Goal: Transaction & Acquisition: Purchase product/service

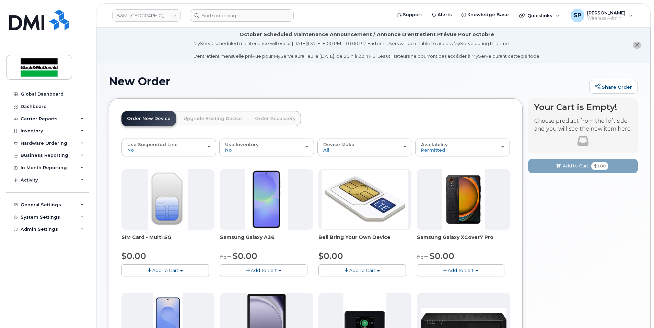
scroll to position [91, 0]
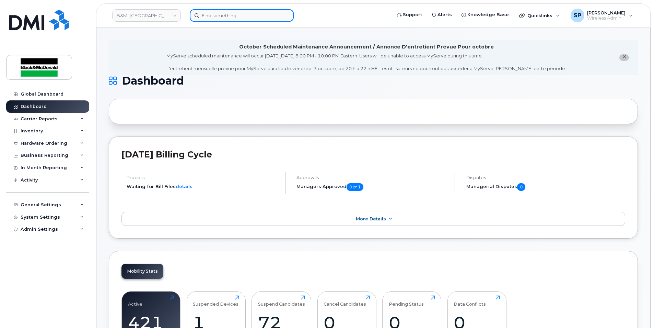
click at [204, 15] on input at bounding box center [242, 15] width 104 height 12
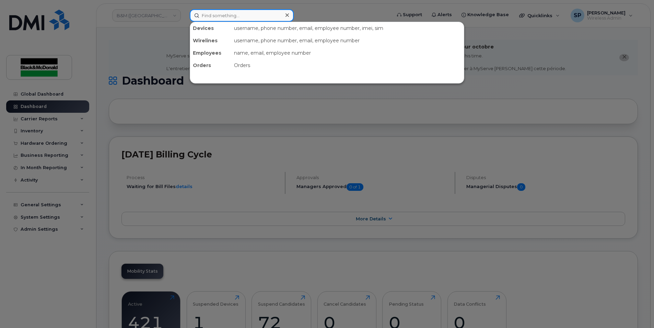
click at [211, 13] on input at bounding box center [242, 15] width 104 height 12
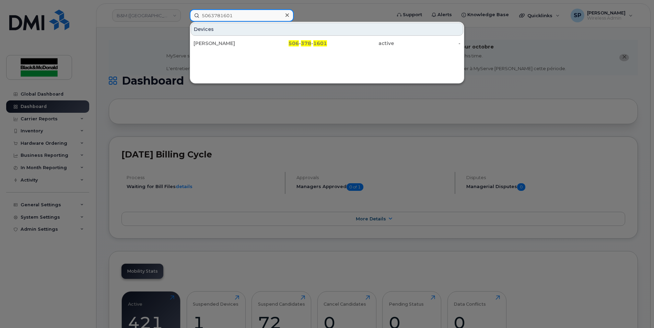
type input "5063781601"
drag, startPoint x: 511, startPoint y: 23, endPoint x: 518, endPoint y: 23, distance: 7.2
click at [511, 23] on div at bounding box center [327, 164] width 654 height 328
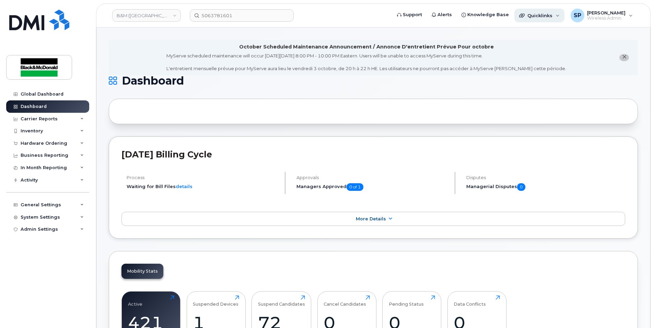
click at [534, 17] on span "Quicklinks" at bounding box center [540, 15] width 25 height 5
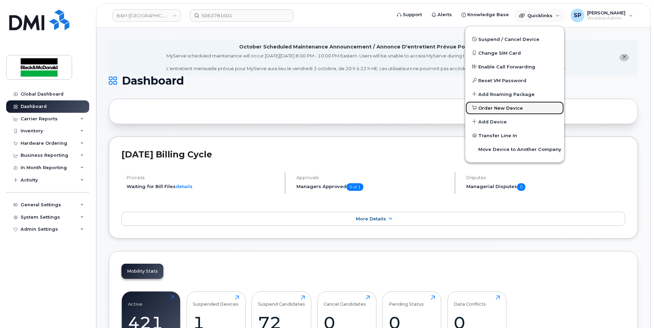
drag, startPoint x: 491, startPoint y: 109, endPoint x: 408, endPoint y: 122, distance: 84.4
click at [491, 109] on span "Order New Device" at bounding box center [501, 108] width 45 height 7
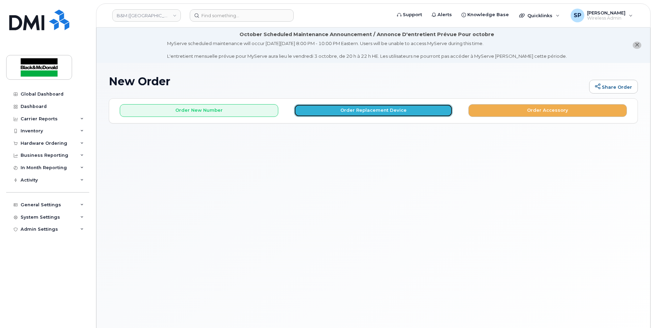
click at [372, 114] on button "Order Replacement Device" at bounding box center [373, 110] width 159 height 13
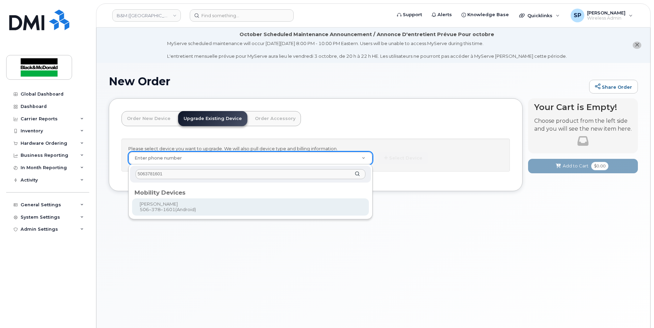
type input "5063781601"
type input "402128"
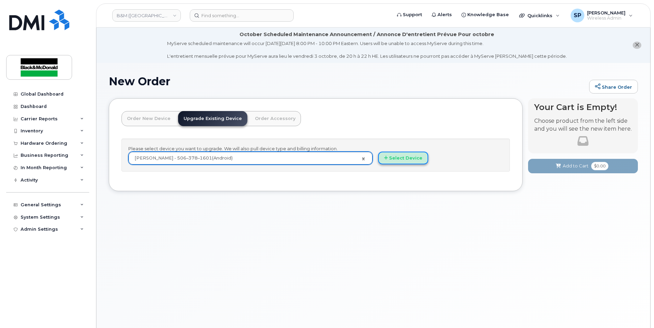
click at [401, 154] on button "Select Device" at bounding box center [403, 157] width 50 height 13
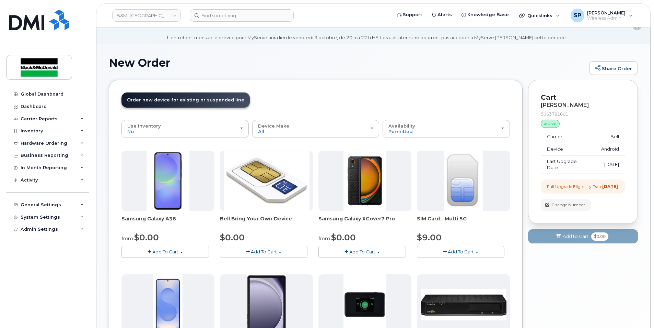
scroll to position [45, 0]
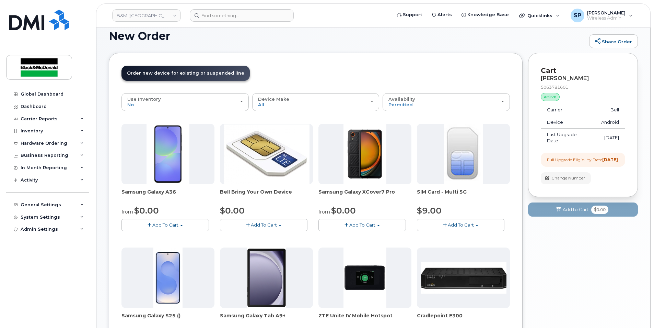
click at [163, 226] on span "Add To Cart" at bounding box center [165, 224] width 26 height 5
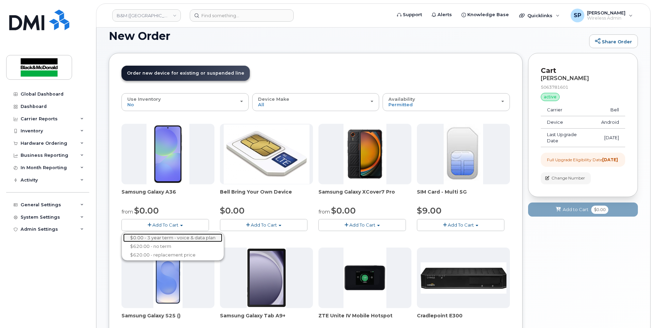
click at [170, 233] on link "$0.00 - 3 year term - voice & data plan" at bounding box center [172, 237] width 99 height 9
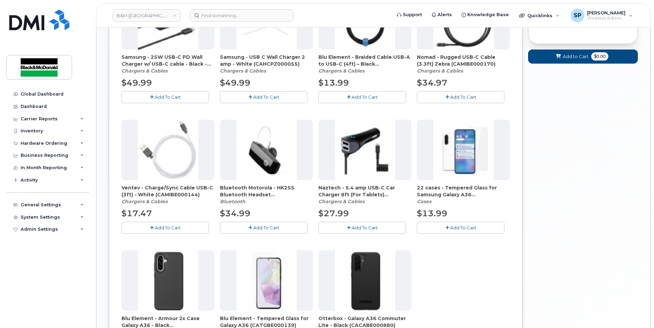
scroll to position [341, 0]
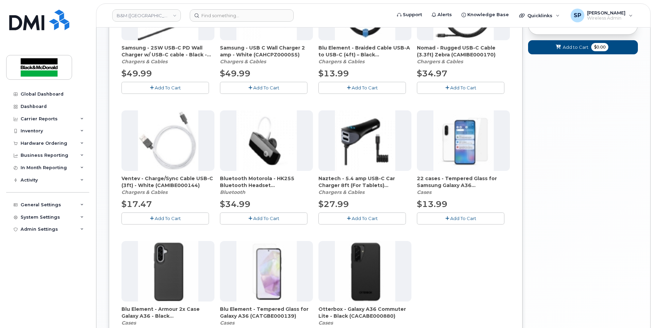
click at [461, 219] on span "Add To Cart" at bounding box center [463, 217] width 26 height 5
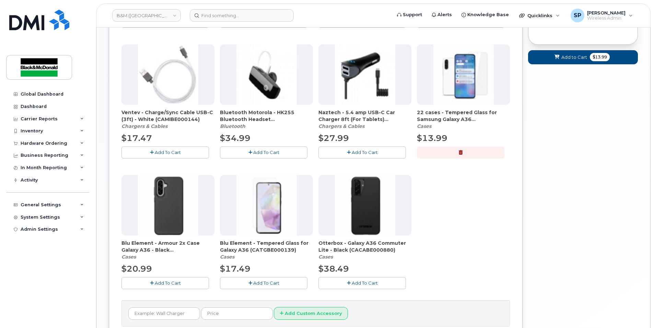
scroll to position [409, 0]
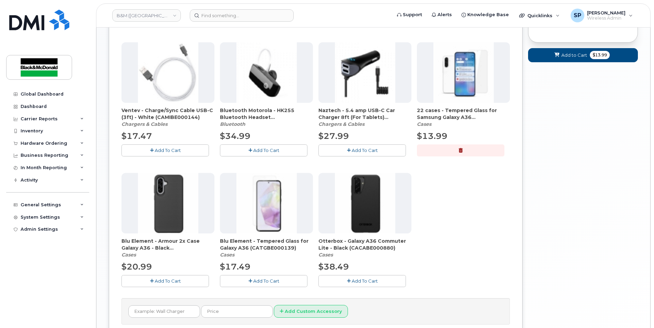
drag, startPoint x: 167, startPoint y: 277, endPoint x: 452, endPoint y: 228, distance: 290.3
click at [167, 277] on button "Add To Cart" at bounding box center [166, 281] width 88 height 12
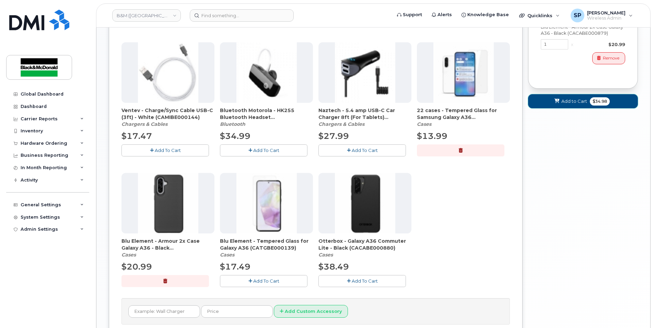
click at [581, 104] on span "Add to Cart" at bounding box center [575, 101] width 26 height 7
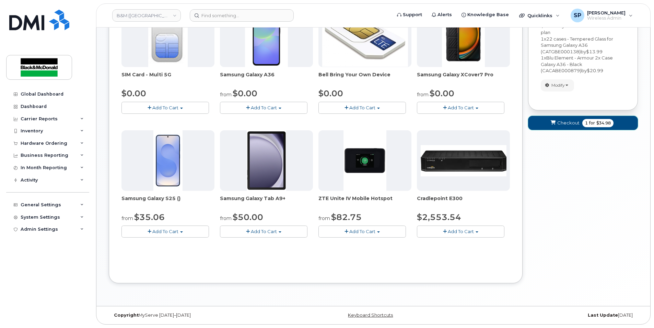
click at [585, 123] on span "1" at bounding box center [586, 123] width 3 height 6
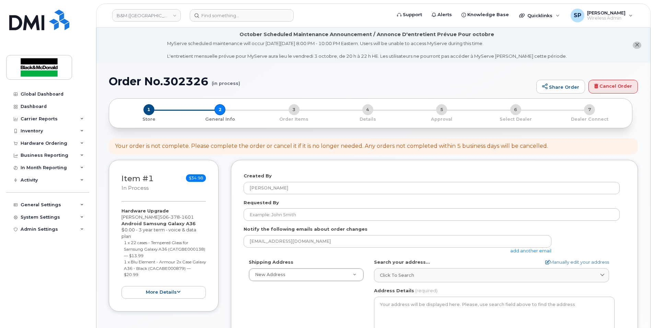
select select
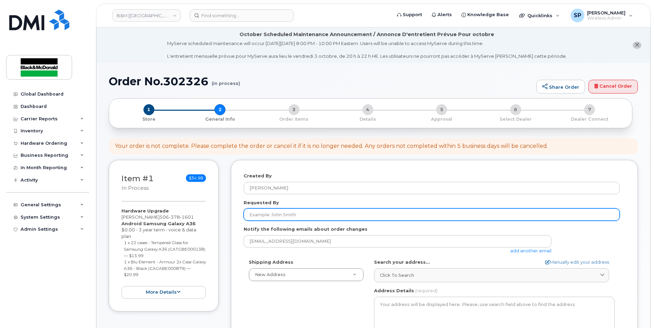
click at [286, 215] on input "Requested By" at bounding box center [432, 214] width 376 height 12
type input "Beth Jonah"
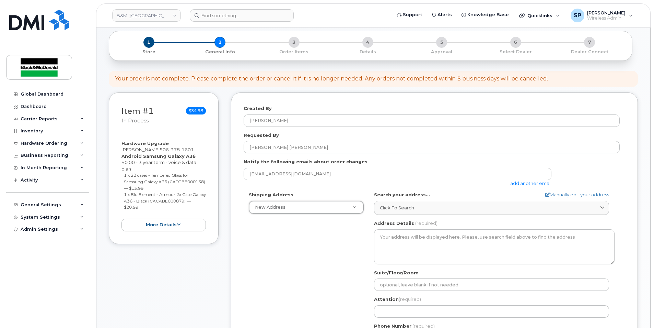
scroll to position [68, 0]
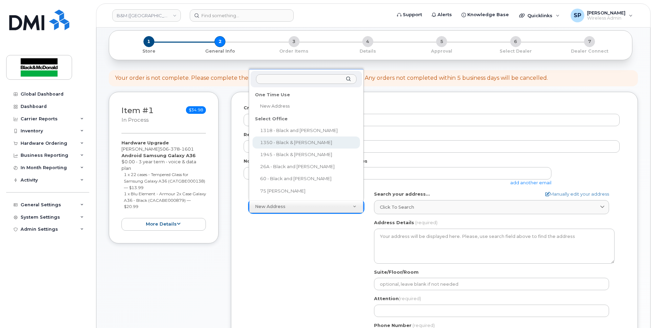
select select
type textarea "1350 Aviation Avenue Dieppe New Brunswick E1A 9A3"
type input "[PERSON_NAME]"
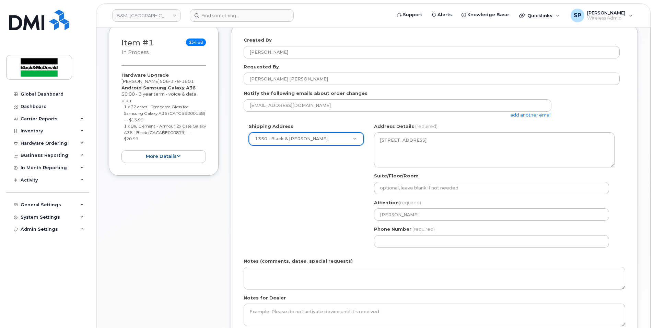
scroll to position [136, 0]
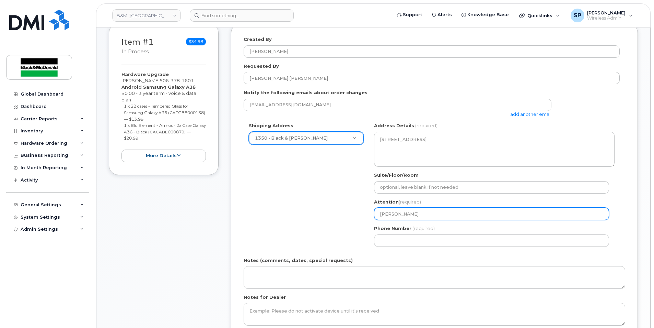
drag, startPoint x: 425, startPoint y: 213, endPoint x: 332, endPoint y: 213, distance: 92.7
click at [332, 213] on div "Shipping Address 1350 - Black & McDonald New Address 1318 - Black and McDonald …" at bounding box center [432, 186] width 376 height 129
select select
type input "B"
select select
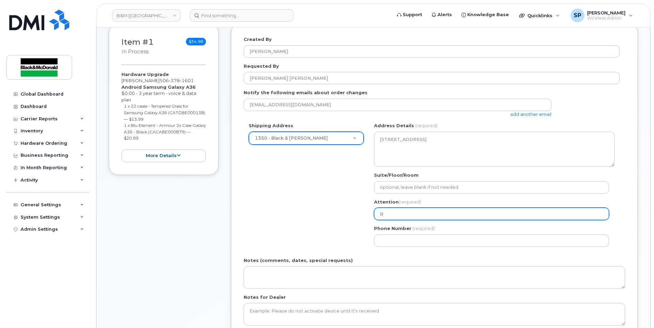
type input "Be"
select select
type input "Bet"
select select
type input "Beth"
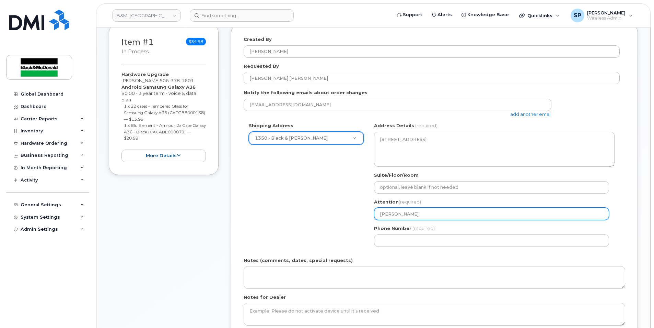
select select
type input "Beth J"
select select
type input "Beth Jo"
select select
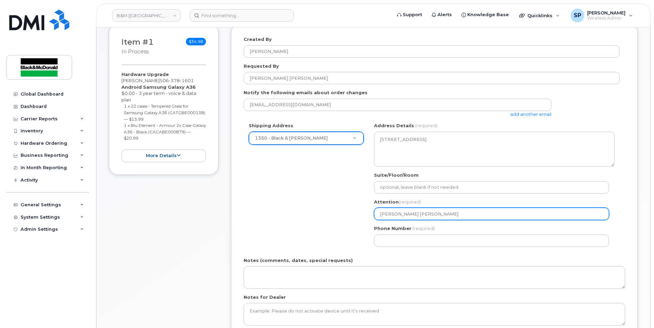
type input "Beth Jon"
select select
type input "Beth Jona"
select select
type input "Beth Jonah"
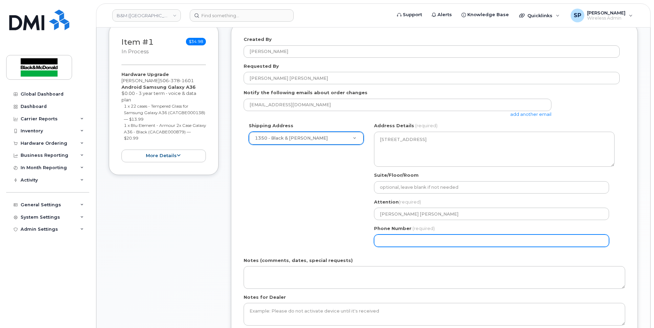
select select
type input "9024683101"
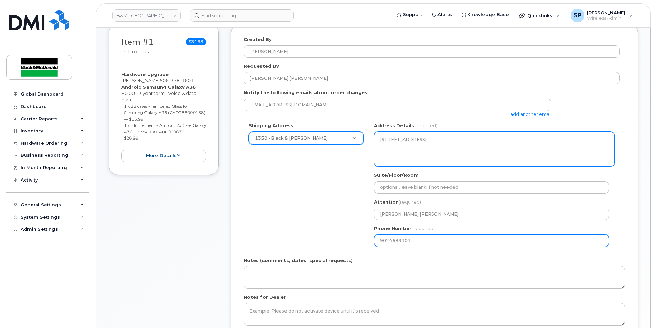
select select
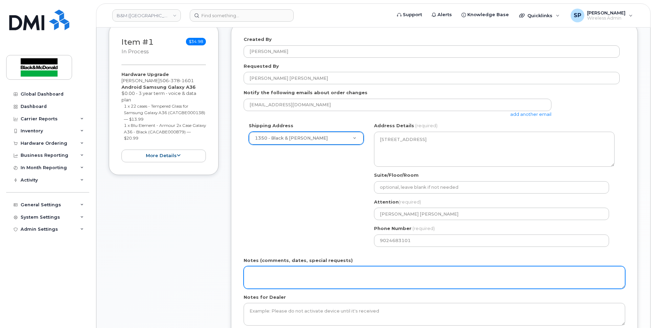
click at [295, 267] on textarea "Notes (comments, dates, special requests)" at bounding box center [435, 277] width 382 height 23
type textarea "PO #80541276"
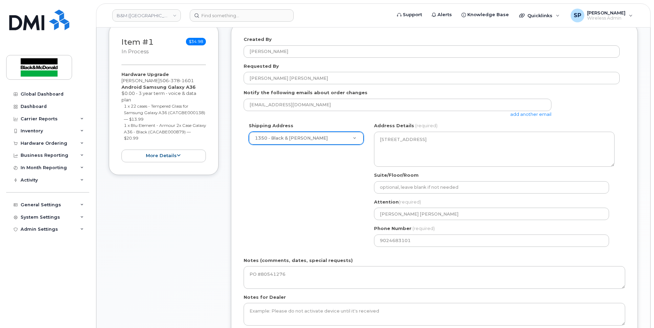
click at [300, 209] on div "Shipping Address 1350 - Black & McDonald New Address 1318 - Black and McDonald …" at bounding box center [432, 186] width 376 height 129
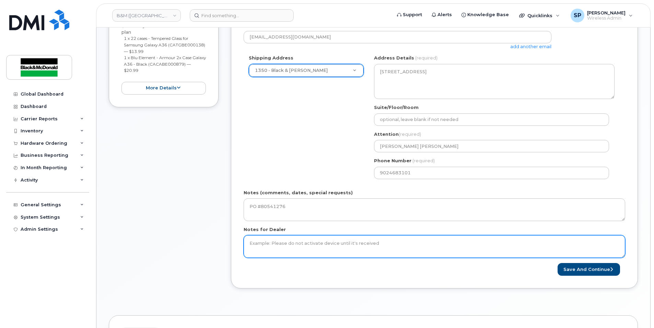
scroll to position [204, 0]
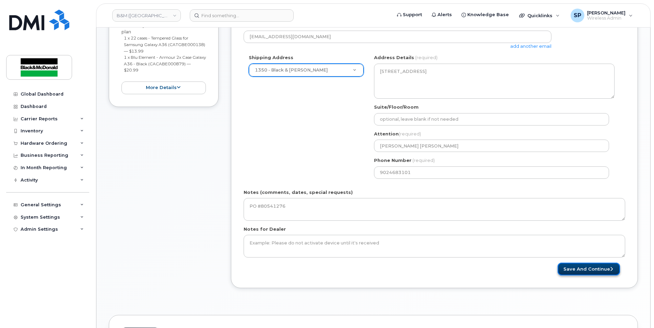
click at [578, 265] on button "Save and Continue" at bounding box center [589, 268] width 62 height 13
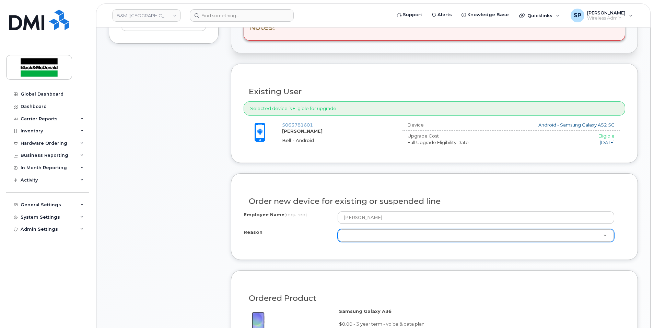
scroll to position [272, 0]
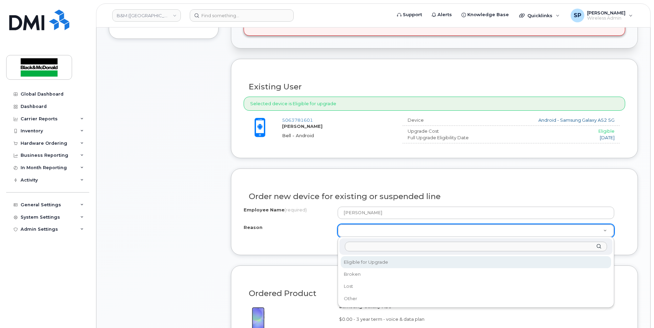
select select "eligible_for_upgrade"
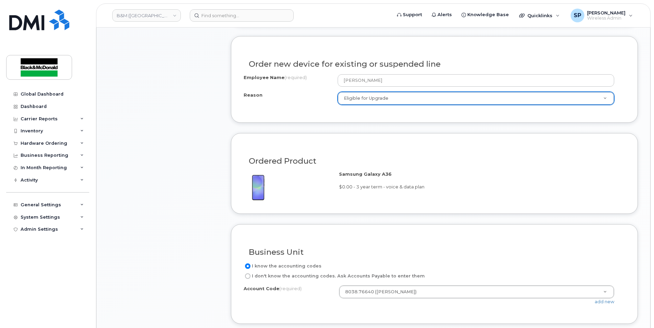
scroll to position [431, 0]
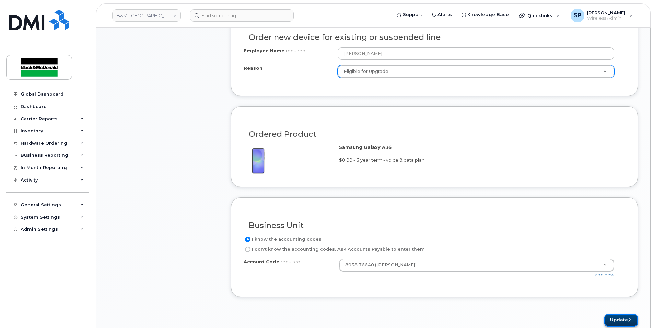
click at [614, 314] on button "Update" at bounding box center [622, 319] width 34 height 13
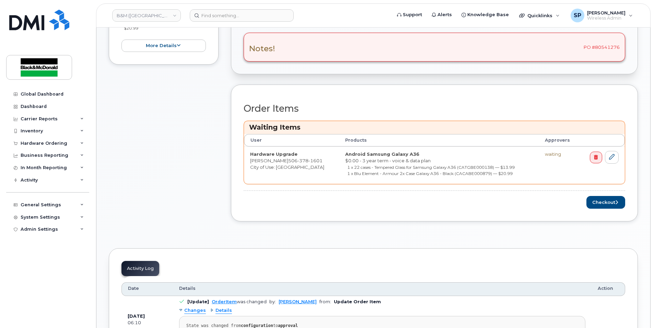
scroll to position [341, 0]
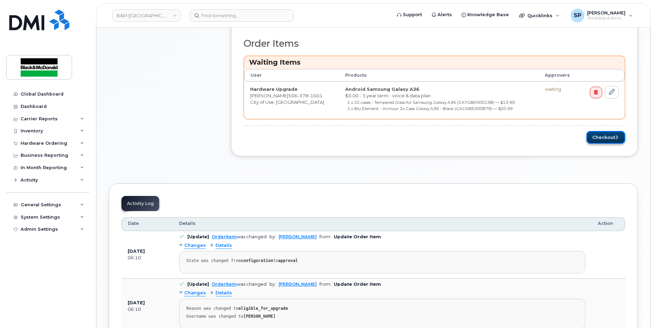
click at [594, 137] on button "Checkout" at bounding box center [606, 137] width 39 height 13
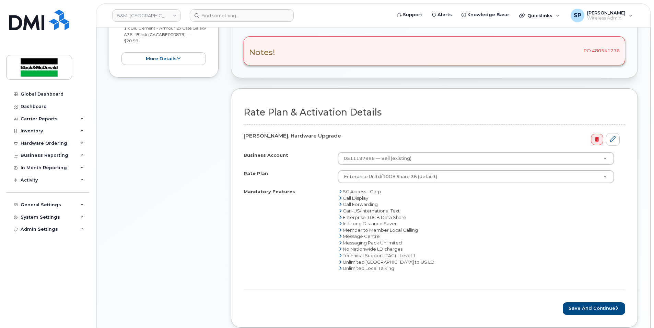
scroll to position [262, 0]
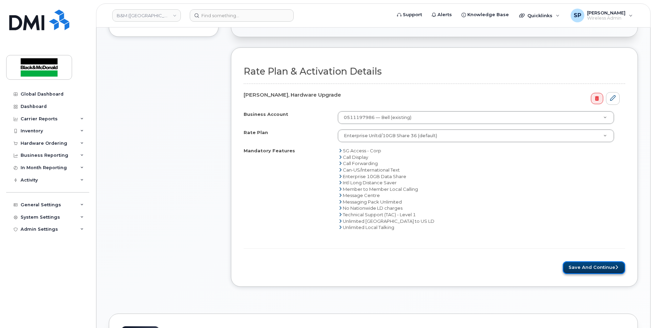
click at [595, 266] on button "Save and Continue" at bounding box center [594, 267] width 62 height 13
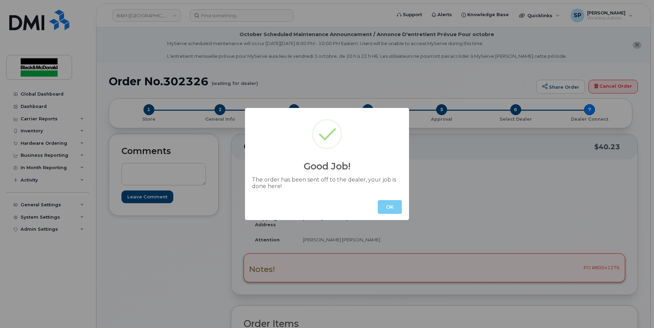
click at [401, 208] on button "OK" at bounding box center [390, 207] width 24 height 14
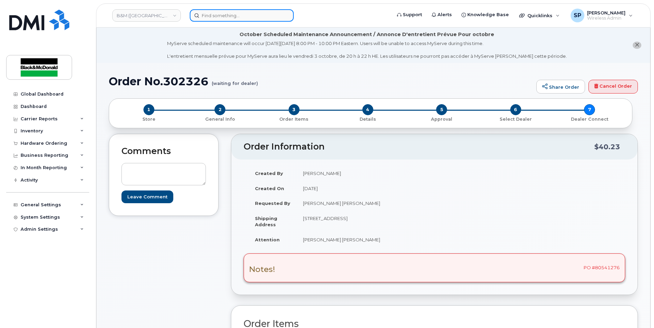
click at [228, 16] on input at bounding box center [242, 15] width 104 height 12
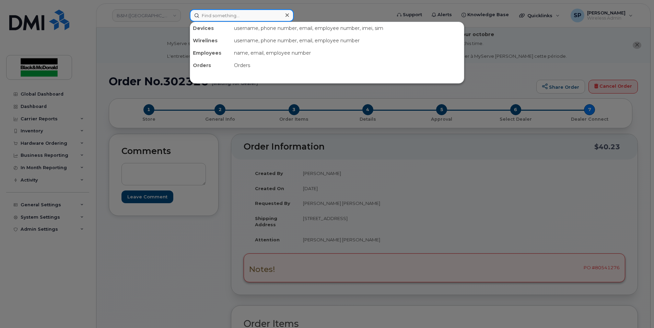
click at [225, 13] on input at bounding box center [242, 15] width 104 height 12
paste input "5062692178"
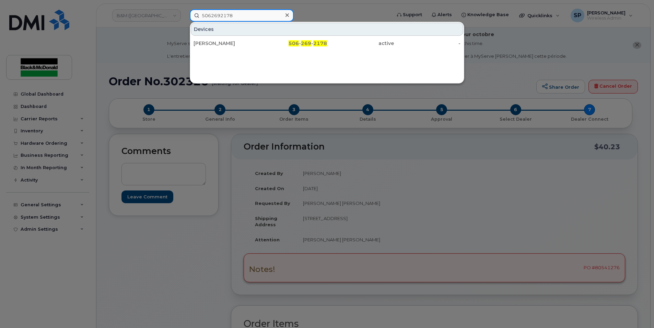
type input "5062692178"
click at [218, 45] on div "[PERSON_NAME]" at bounding box center [227, 43] width 67 height 7
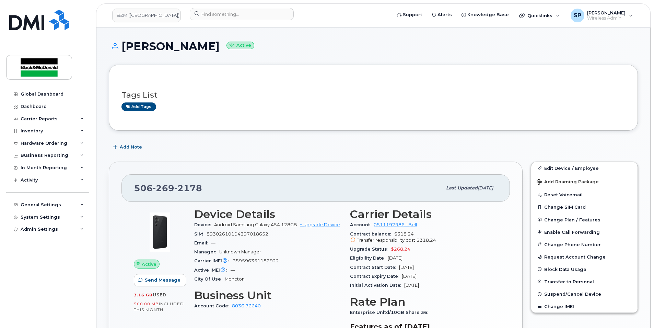
scroll to position [45, 0]
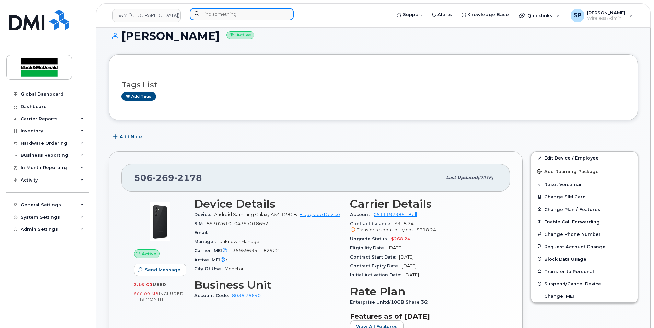
click at [209, 15] on input at bounding box center [242, 14] width 104 height 12
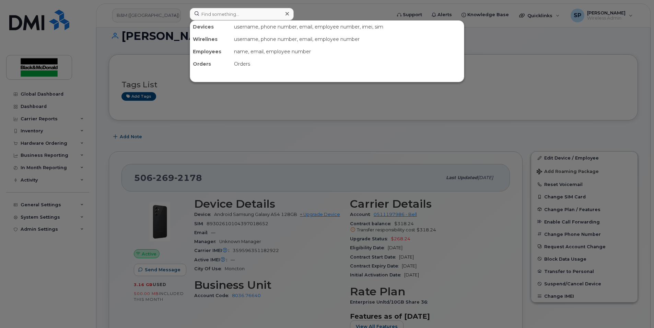
click at [263, 21] on div "username, phone number, email, employee number, imei, sim" at bounding box center [347, 27] width 233 height 12
click at [252, 19] on input at bounding box center [242, 14] width 104 height 12
paste input "5062697235"
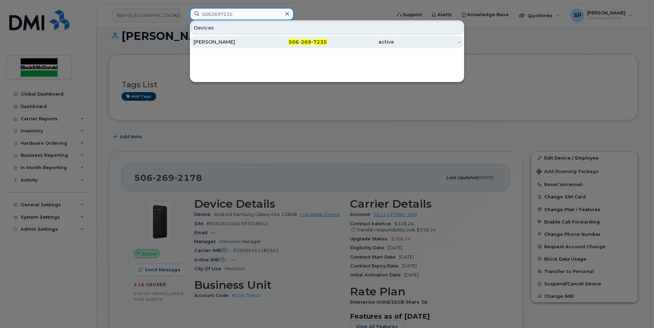
type input "5062697235"
click at [241, 45] on div "[PERSON_NAME]" at bounding box center [227, 41] width 67 height 7
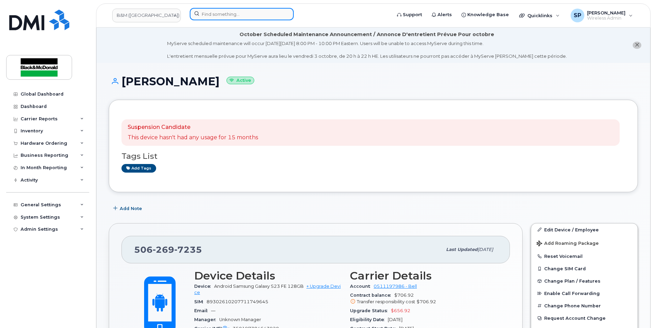
click at [258, 17] on input at bounding box center [242, 14] width 104 height 12
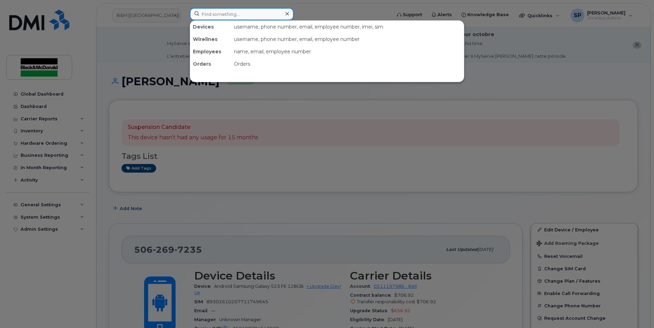
paste input "5063780639"
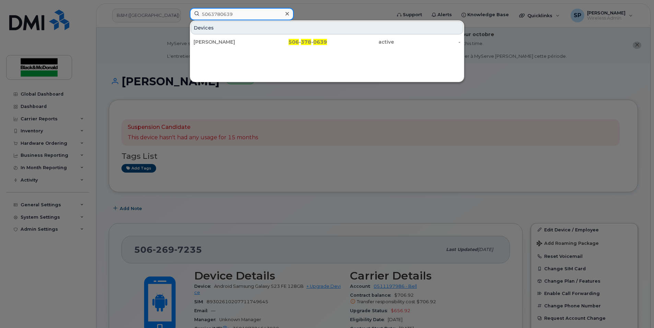
type input "5063780639"
click at [236, 33] on div "Devices" at bounding box center [327, 27] width 273 height 13
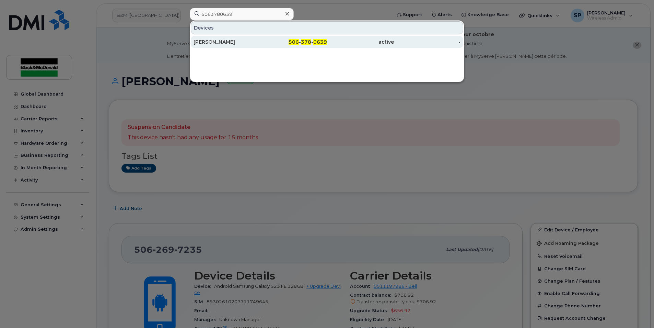
click at [236, 43] on div "Tristan Hunter" at bounding box center [227, 41] width 67 height 7
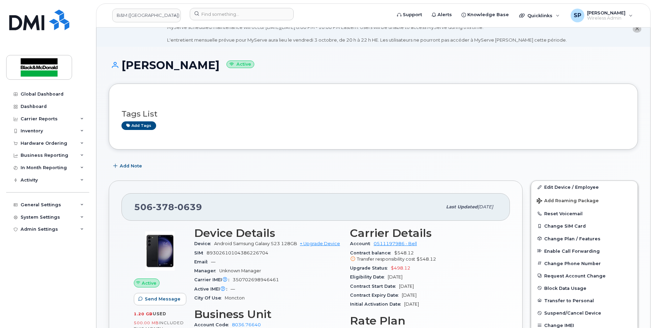
scroll to position [45, 0]
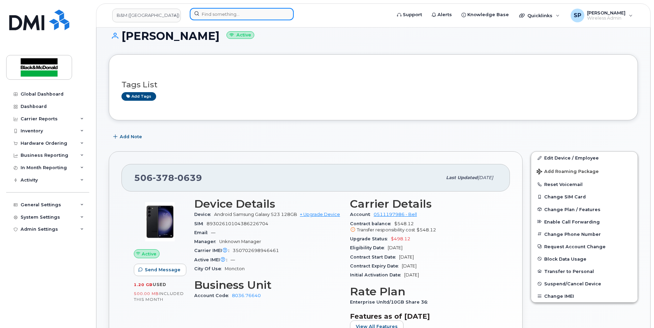
click at [257, 18] on input at bounding box center [242, 14] width 104 height 12
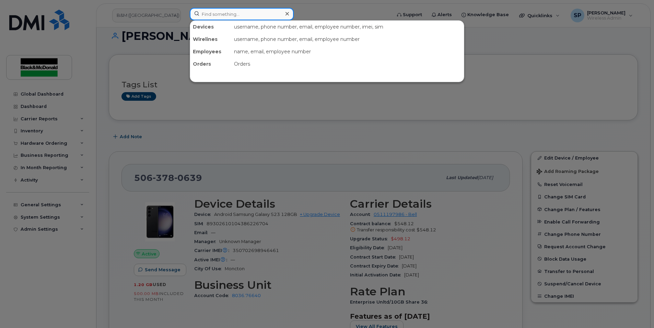
paste input "5063784421"
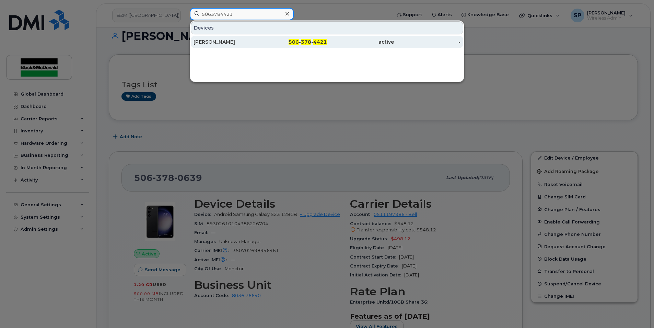
type input "5063784421"
click at [219, 39] on div "Pierre Comeau" at bounding box center [227, 41] width 67 height 7
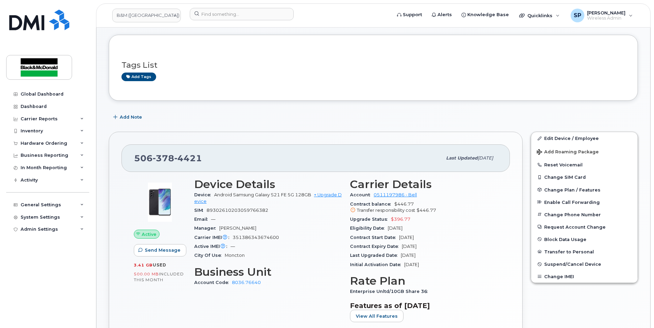
scroll to position [68, 0]
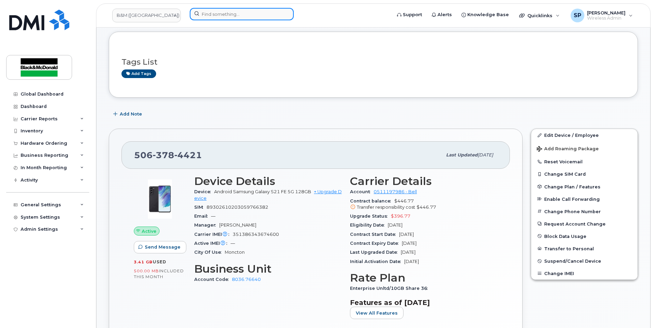
click at [241, 12] on input at bounding box center [242, 14] width 104 height 12
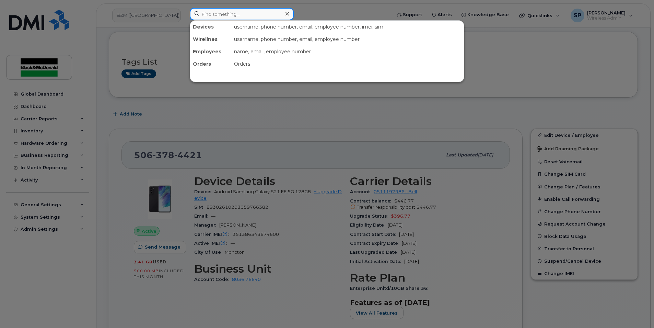
paste input "5063803124"
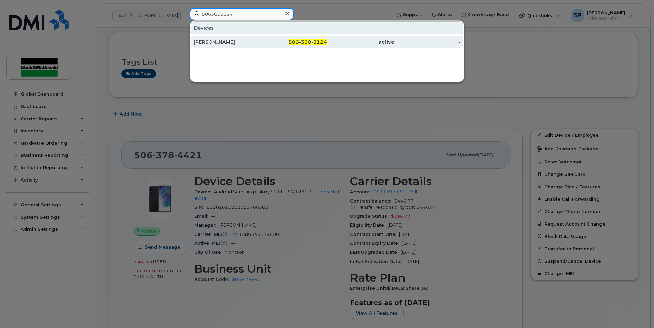
type input "5063803124"
click at [203, 40] on div "[PERSON_NAME]" at bounding box center [227, 41] width 67 height 7
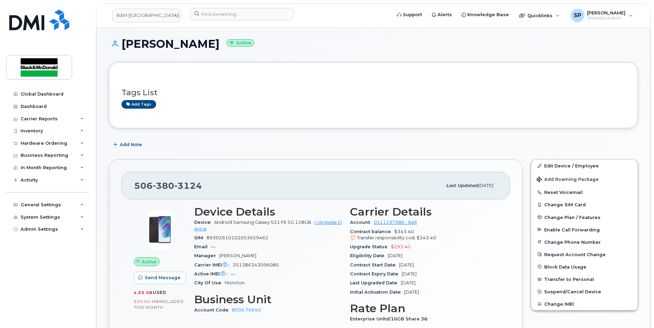
scroll to position [45, 0]
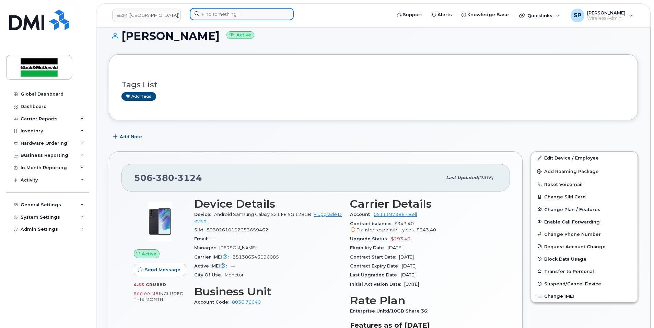
click at [203, 16] on input at bounding box center [242, 14] width 104 height 12
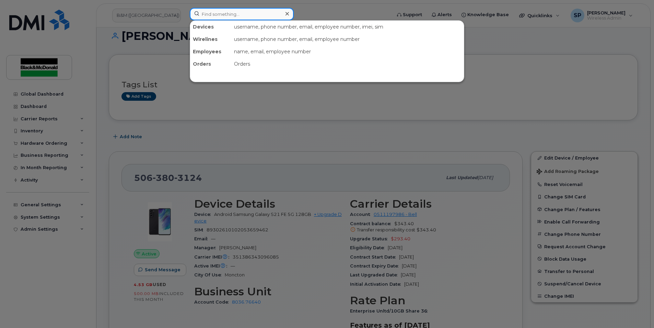
paste input "5063803126"
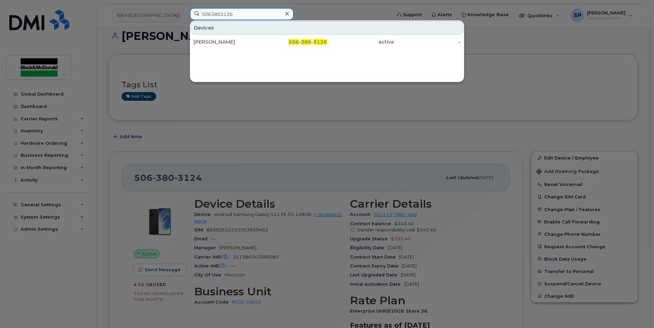
type input "5063803126"
drag, startPoint x: 215, startPoint y: 37, endPoint x: 496, endPoint y: 134, distance: 297.5
click at [216, 37] on div "[PERSON_NAME]" at bounding box center [227, 42] width 67 height 12
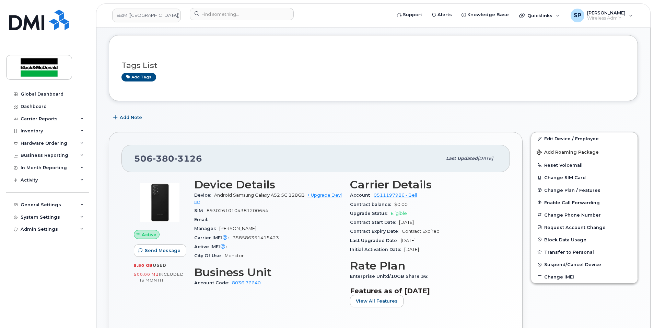
scroll to position [68, 0]
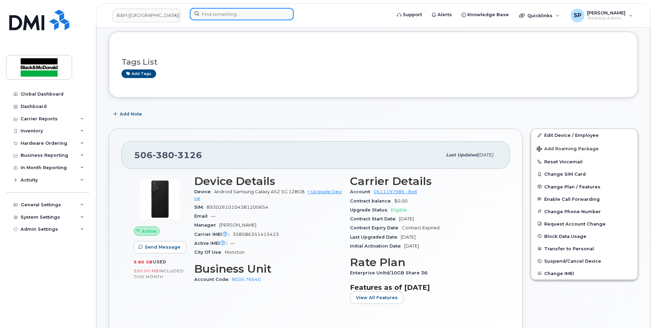
click at [258, 15] on input at bounding box center [242, 14] width 104 height 12
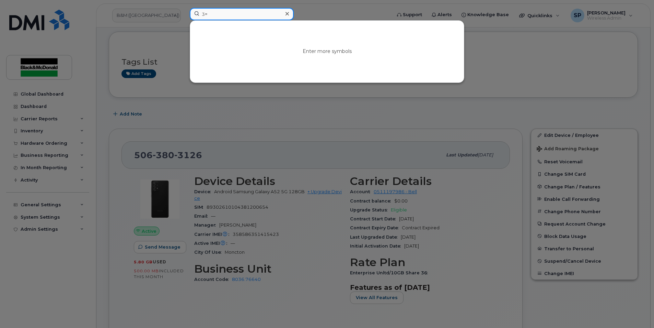
type input "3"
click at [220, 11] on input at bounding box center [242, 14] width 104 height 12
paste input "5063803586"
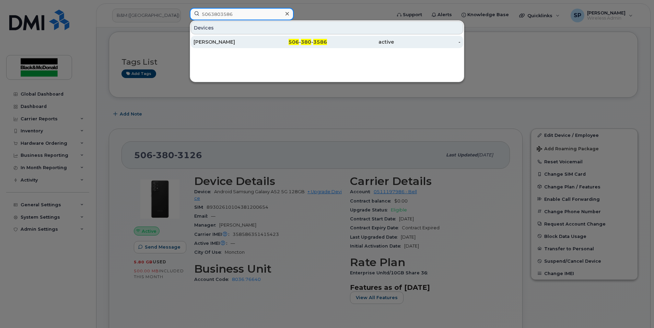
type input "5063803586"
click at [218, 43] on div "Charlie Gaudet" at bounding box center [227, 41] width 67 height 7
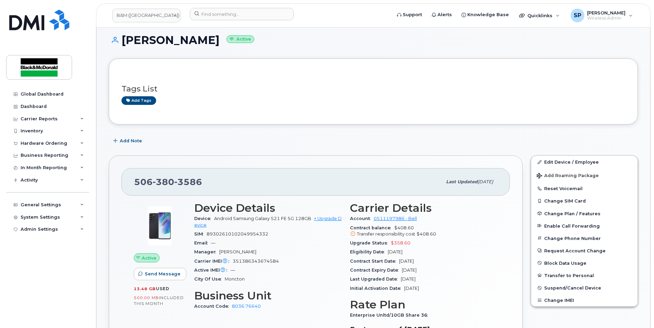
scroll to position [45, 0]
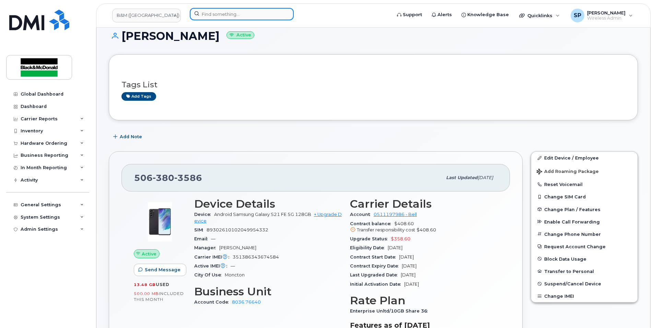
click at [220, 11] on input at bounding box center [242, 14] width 104 height 12
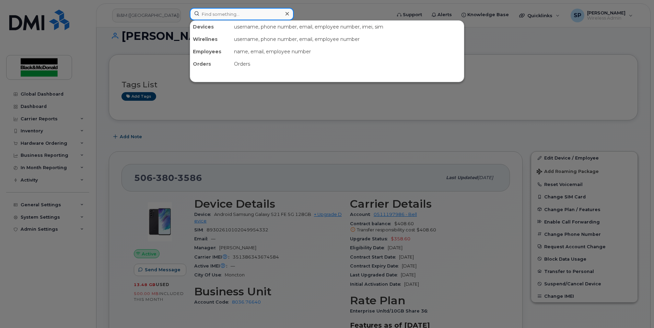
paste input "5063803610"
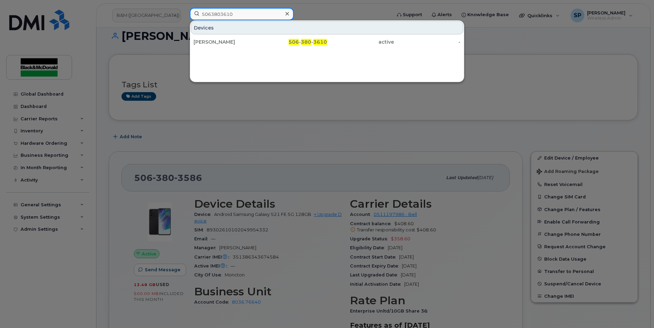
type input "5063803610"
click at [215, 36] on div "Jordan Sandwith" at bounding box center [227, 42] width 67 height 12
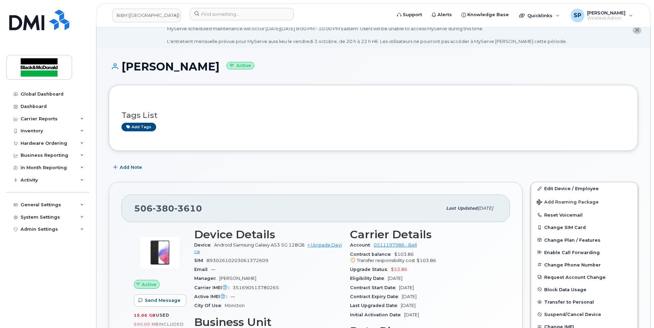
scroll to position [23, 0]
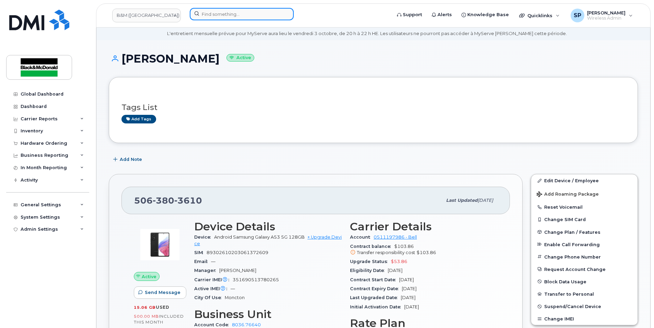
click at [204, 16] on input at bounding box center [242, 14] width 104 height 12
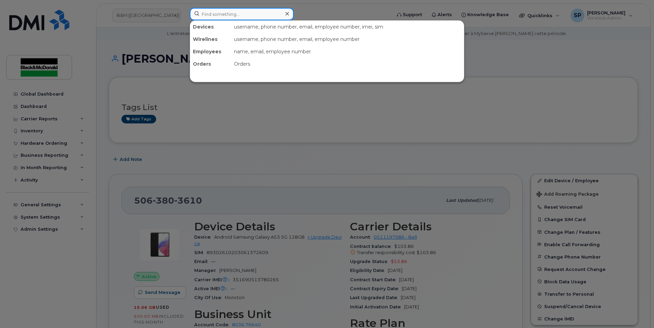
paste input "5063805389"
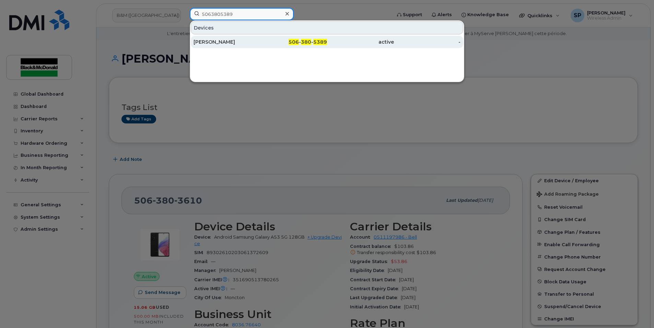
type input "5063805389"
click at [246, 38] on div "[PERSON_NAME]" at bounding box center [227, 42] width 67 height 12
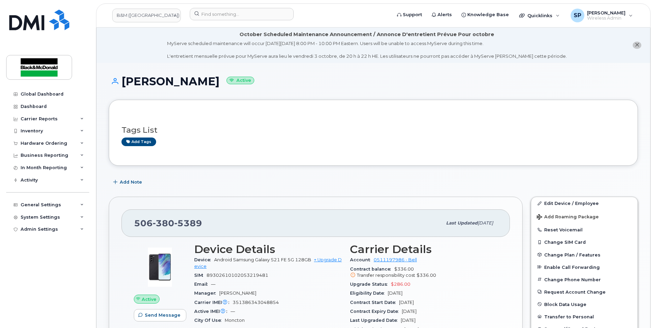
scroll to position [45, 0]
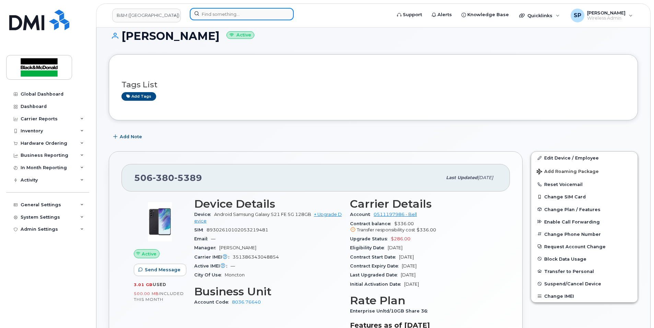
click at [215, 20] on input at bounding box center [242, 14] width 104 height 12
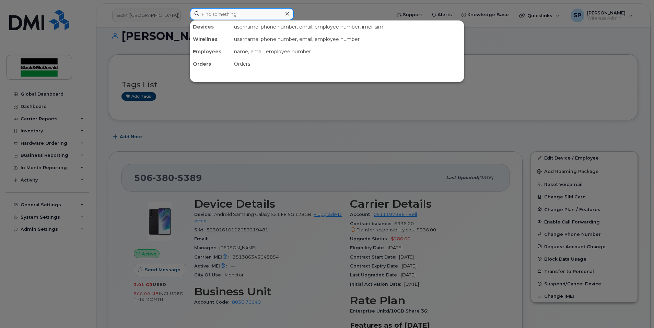
paste input "5063810175"
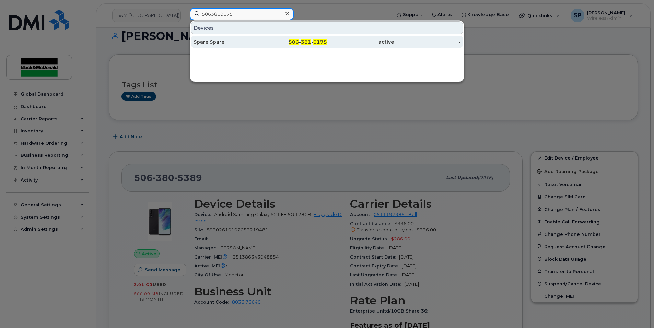
type input "5063810175"
click at [216, 36] on link "Spare Spare 506 - 381 - 0175 active -" at bounding box center [327, 42] width 273 height 12
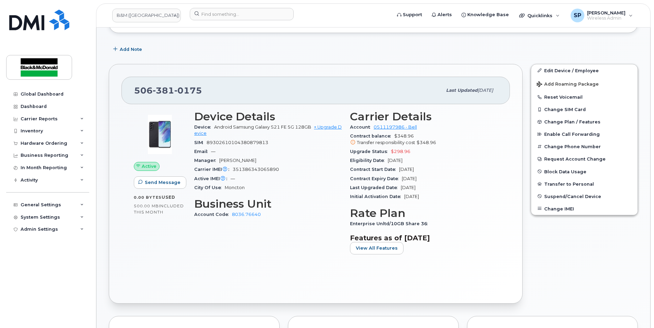
scroll to position [136, 0]
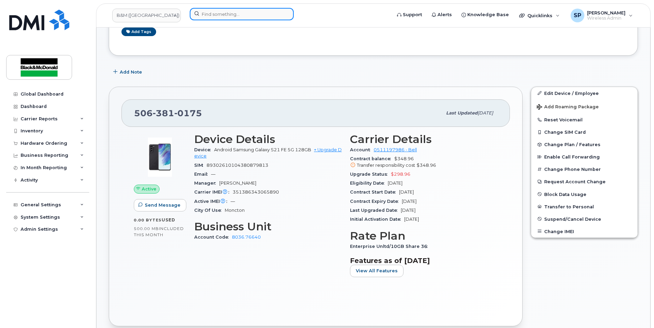
click at [201, 18] on input at bounding box center [242, 14] width 104 height 12
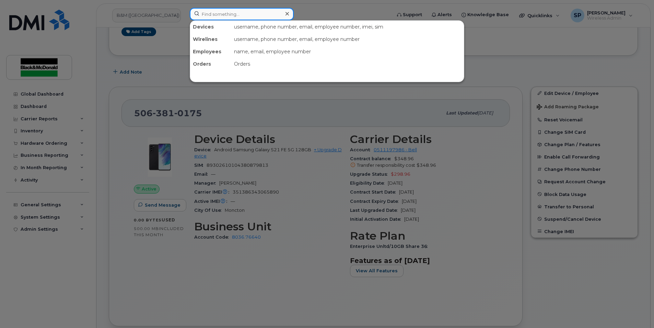
click at [211, 16] on input at bounding box center [242, 14] width 104 height 12
paste input "5063818541"
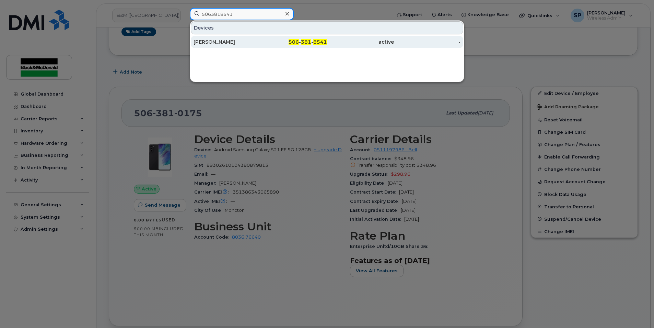
type input "5063818541"
click at [214, 37] on div "Kevin Murphy" at bounding box center [227, 42] width 67 height 12
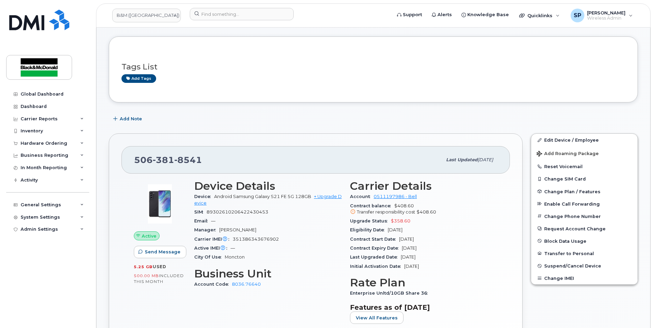
scroll to position [68, 0]
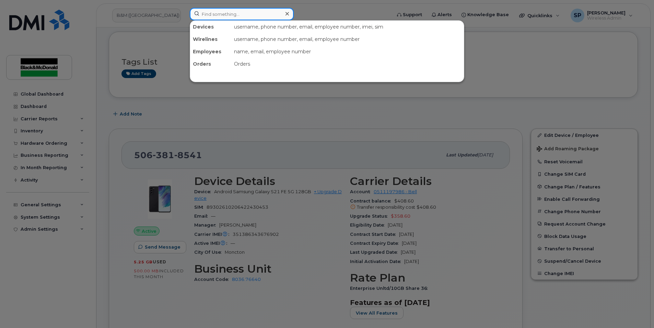
click at [229, 8] on input at bounding box center [242, 14] width 104 height 12
paste input "5068507175"
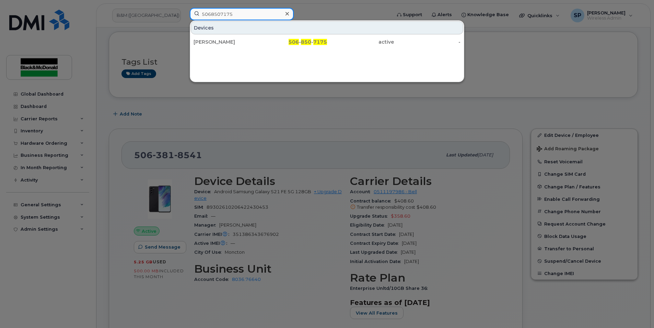
type input "5068507175"
click at [232, 34] on div "Devices [PERSON_NAME] 506 - 850 - 7175 active -" at bounding box center [327, 35] width 274 height 28
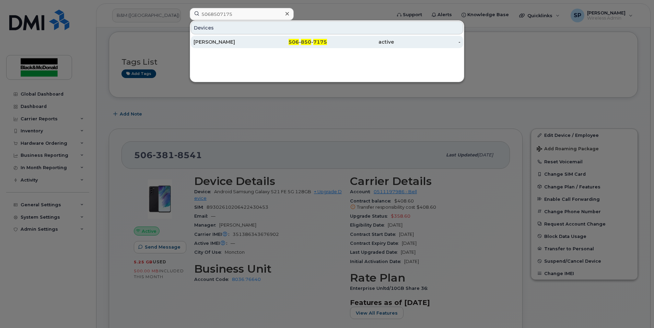
click at [232, 40] on div "[PERSON_NAME]" at bounding box center [227, 41] width 67 height 7
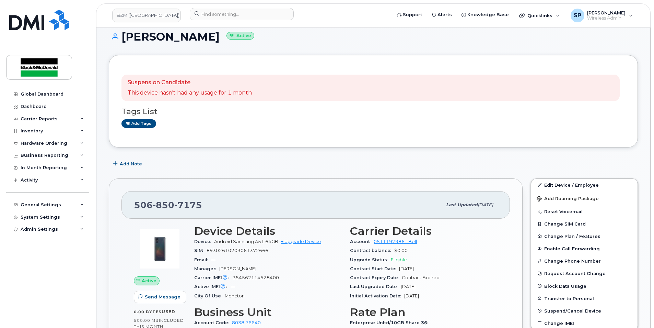
scroll to position [45, 0]
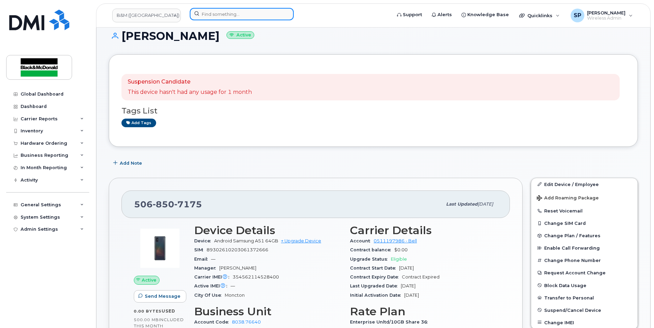
click at [233, 13] on input at bounding box center [242, 14] width 104 height 12
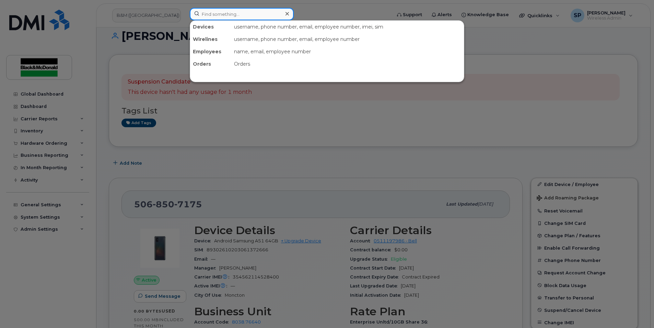
click at [207, 17] on input at bounding box center [242, 14] width 104 height 12
paste input "5068749826"
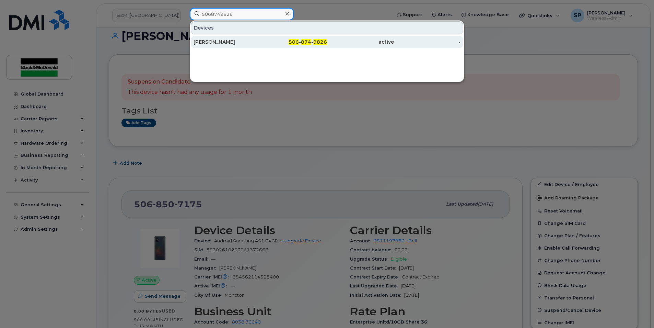
type input "5068749826"
click at [211, 44] on div "Steve Lavigne" at bounding box center [227, 41] width 67 height 7
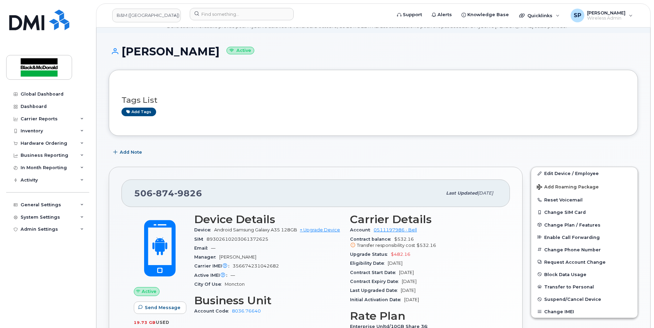
scroll to position [23, 0]
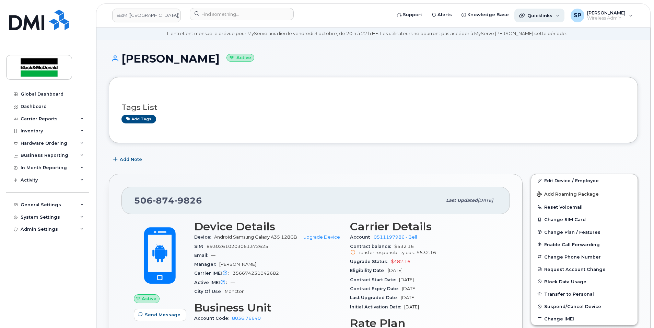
click at [535, 18] on span "Quicklinks" at bounding box center [540, 15] width 25 height 5
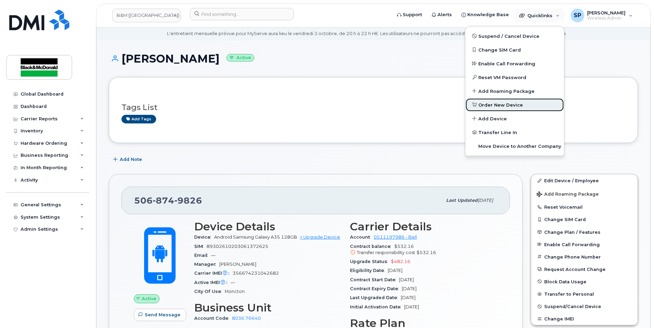
click at [476, 103] on icon at bounding box center [474, 104] width 4 height 4
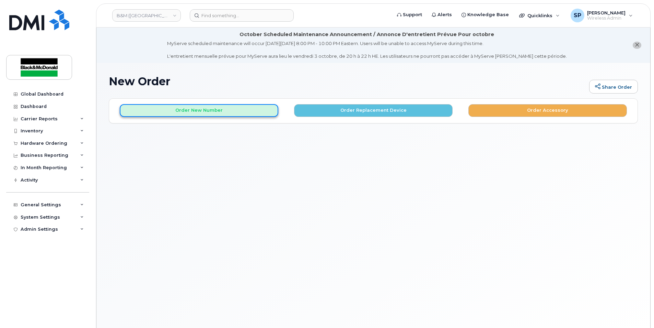
click at [255, 111] on button "Order New Number" at bounding box center [199, 110] width 159 height 13
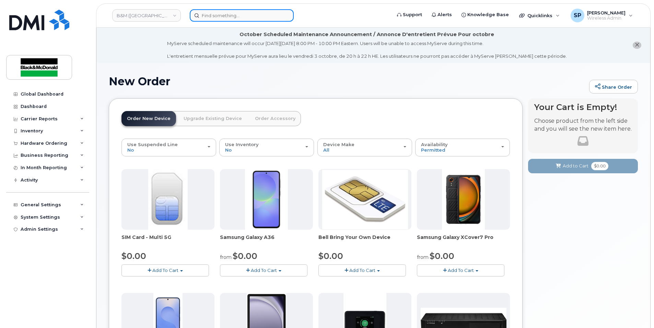
click at [211, 14] on input at bounding box center [242, 15] width 104 height 12
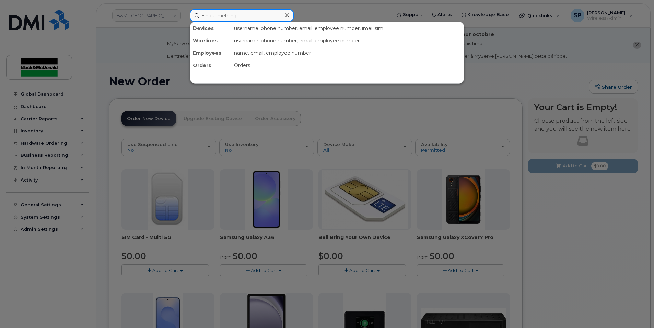
click at [222, 17] on input at bounding box center [242, 15] width 104 height 12
paste input "5068749826"
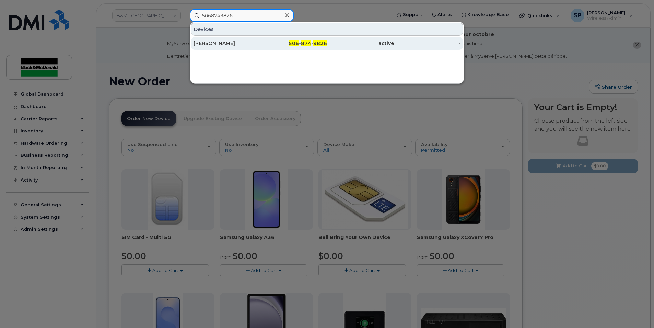
type input "5068749826"
click at [230, 42] on div "Steve Lavigne" at bounding box center [227, 43] width 67 height 7
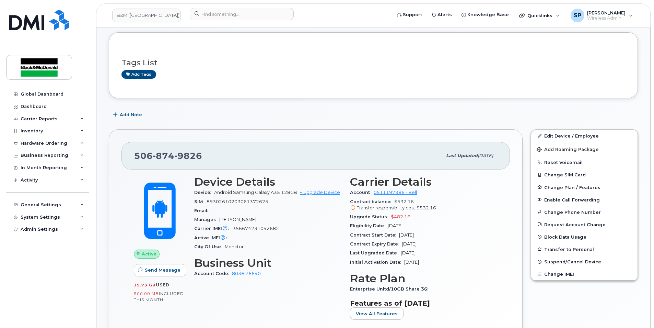
scroll to position [68, 0]
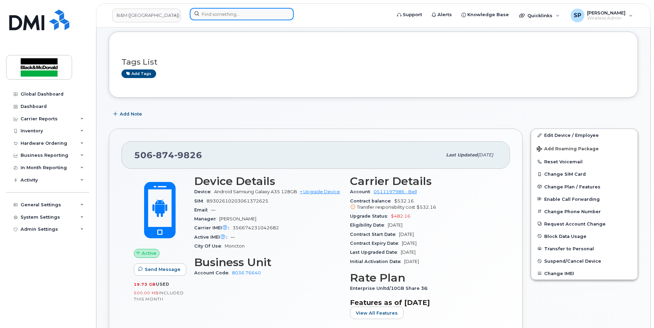
click at [221, 16] on input at bounding box center [242, 14] width 104 height 12
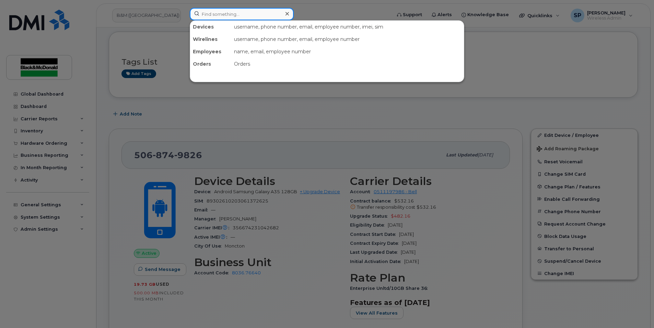
paste input "5069531739"
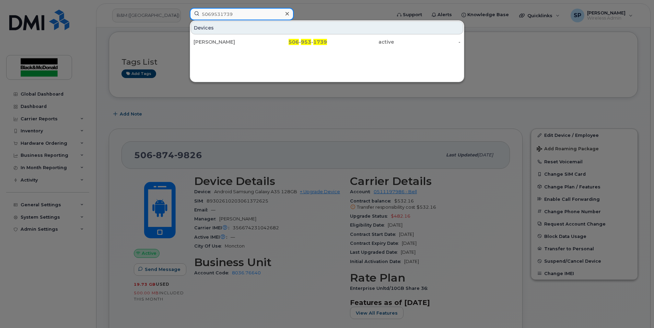
type input "5069531739"
click at [237, 42] on div "[PERSON_NAME]" at bounding box center [227, 41] width 67 height 7
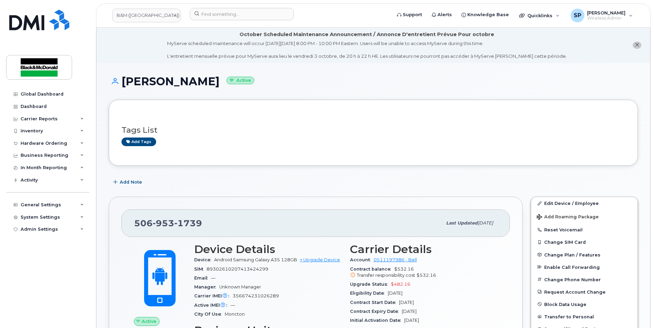
scroll to position [91, 0]
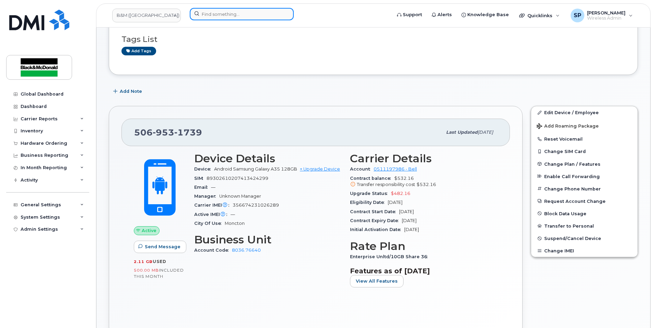
click at [197, 15] on input at bounding box center [242, 14] width 104 height 12
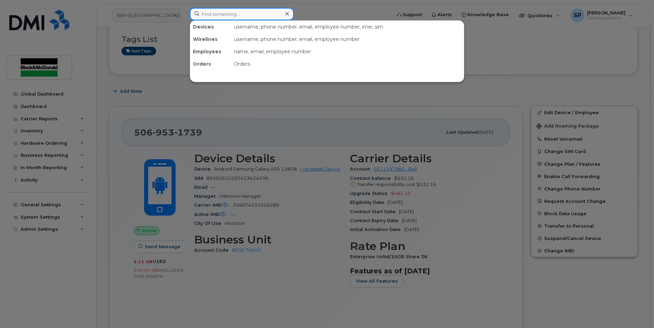
paste input "5068507175"
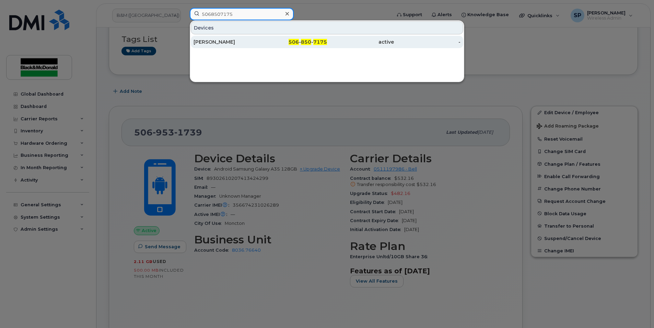
type input "5068507175"
click at [251, 38] on div "[PERSON_NAME]" at bounding box center [227, 42] width 67 height 12
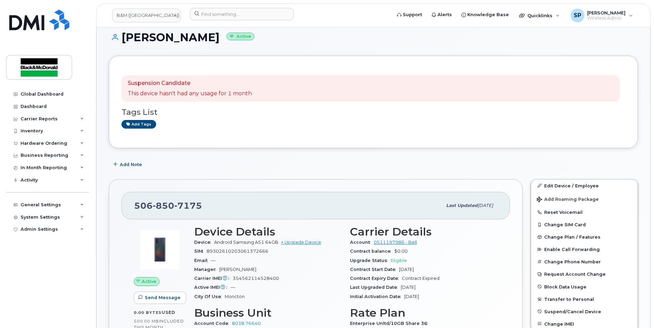
scroll to position [45, 0]
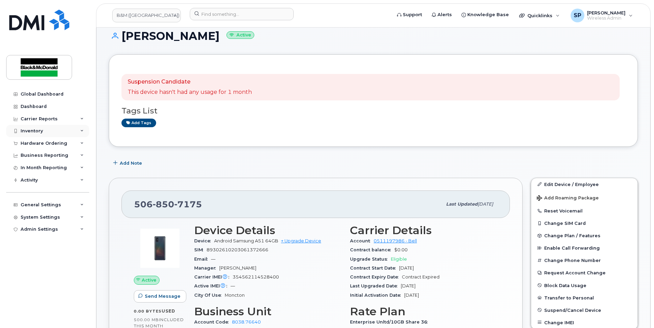
click at [54, 134] on div "Inventory" at bounding box center [47, 131] width 83 height 12
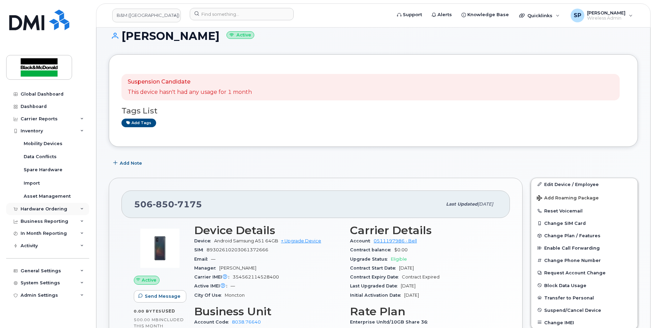
click at [50, 209] on div "Hardware Ordering" at bounding box center [44, 208] width 47 height 5
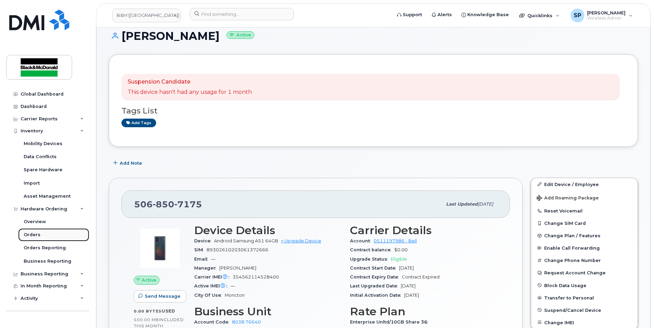
click at [36, 233] on div "Orders" at bounding box center [32, 234] width 17 height 6
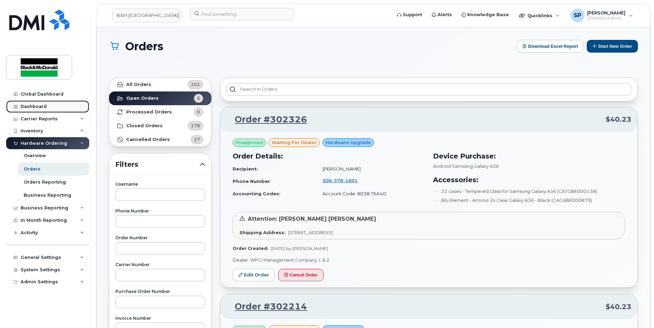
click at [39, 101] on link "Dashboard" at bounding box center [47, 106] width 83 height 12
